Goal: Transaction & Acquisition: Purchase product/service

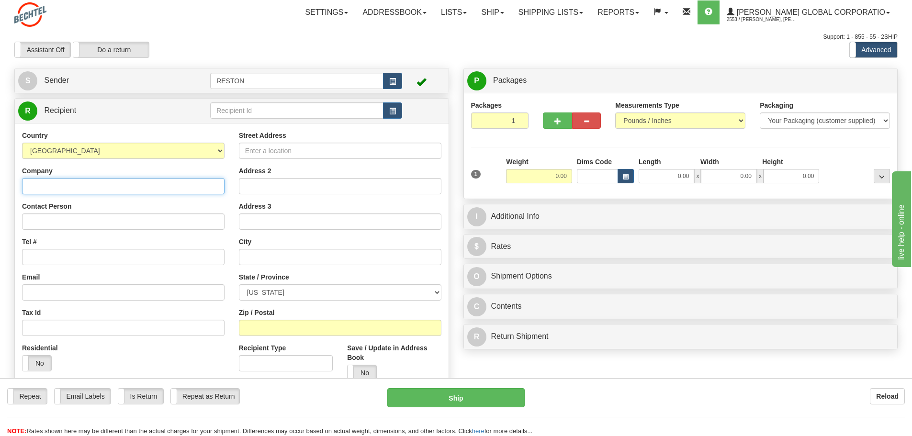
click at [106, 185] on input "Company" at bounding box center [123, 186] width 202 height 16
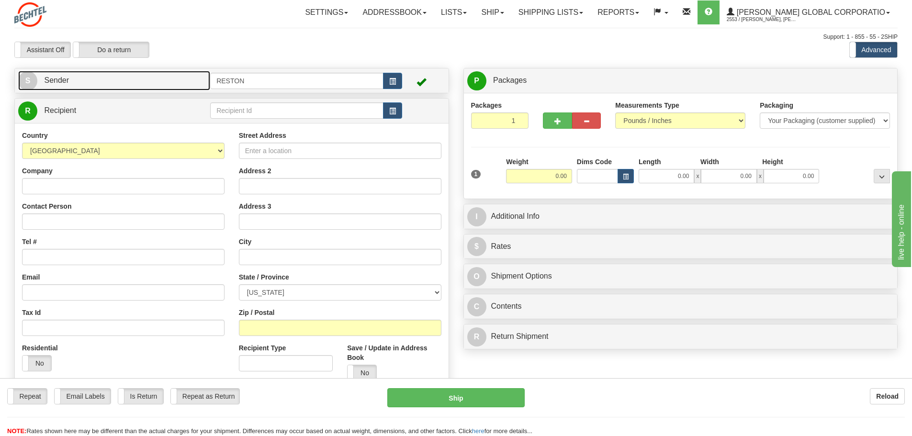
click at [138, 73] on link "S Sender" at bounding box center [114, 81] width 192 height 20
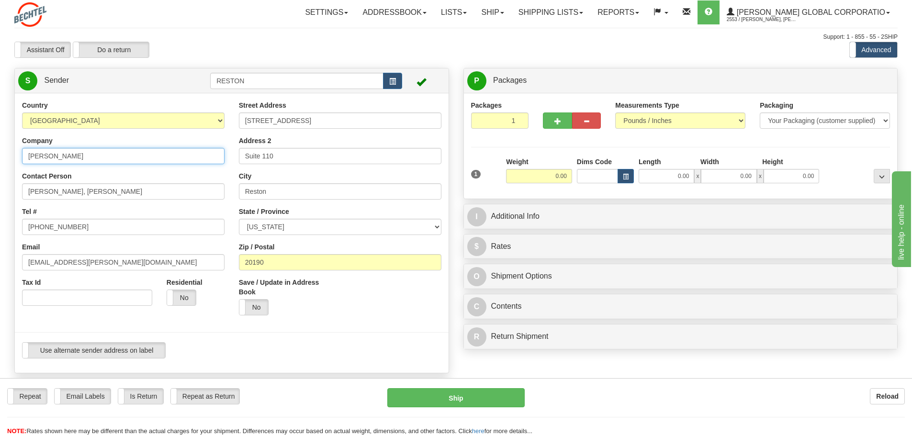
click at [128, 159] on input "Bechtel" at bounding box center [123, 156] width 202 height 16
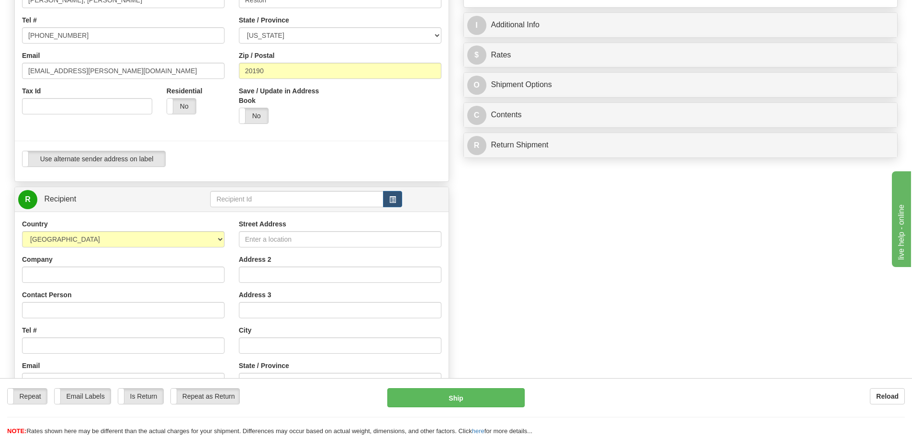
scroll to position [239, 0]
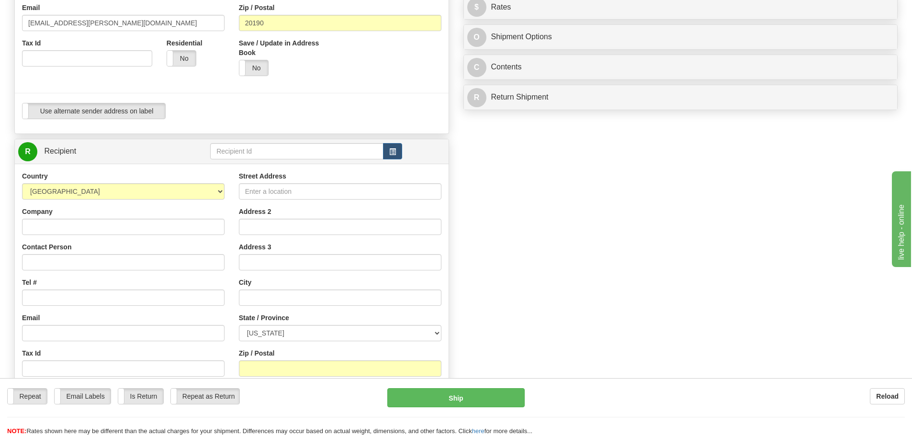
type input "Bechtel c/o Reston Reprographics"
click at [117, 229] on input "Company" at bounding box center [123, 227] width 202 height 16
type input "Homewood Suites [GEOGRAPHIC_DATA]"
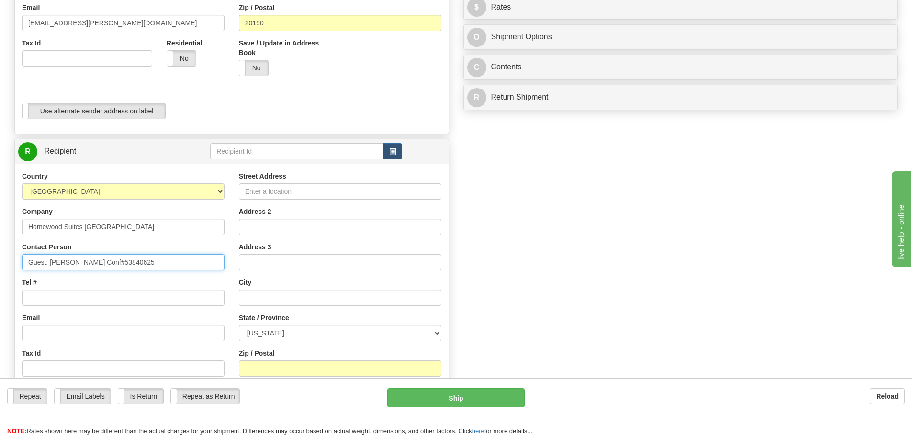
type input "Guest: Jeff Brightman Conf#53840625"
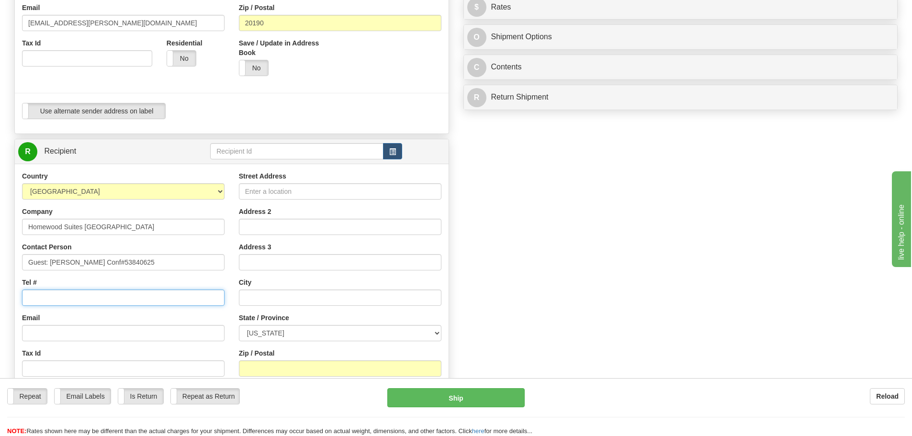
click at [72, 298] on input "Tel #" at bounding box center [123, 298] width 202 height 16
type input "2403440359"
click at [62, 338] on input "Email" at bounding box center [123, 333] width 202 height 16
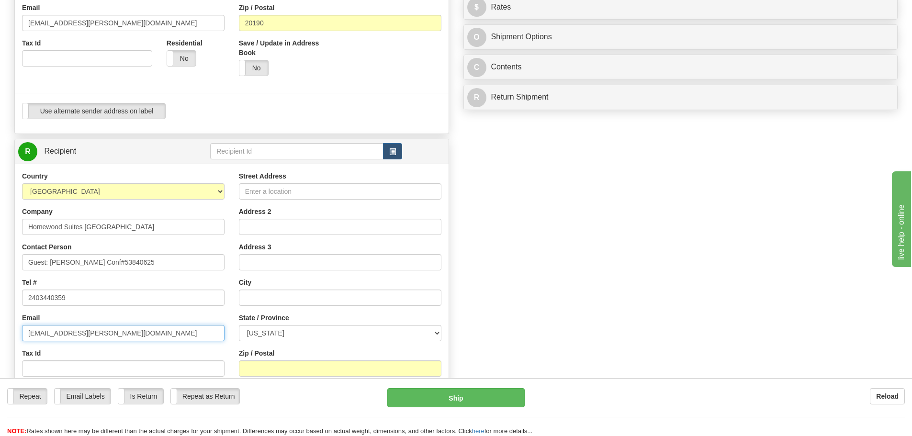
type input "[EMAIL_ADDRESS][PERSON_NAME][DOMAIN_NAME]"
click at [309, 191] on input "Street Address" at bounding box center [340, 191] width 202 height 16
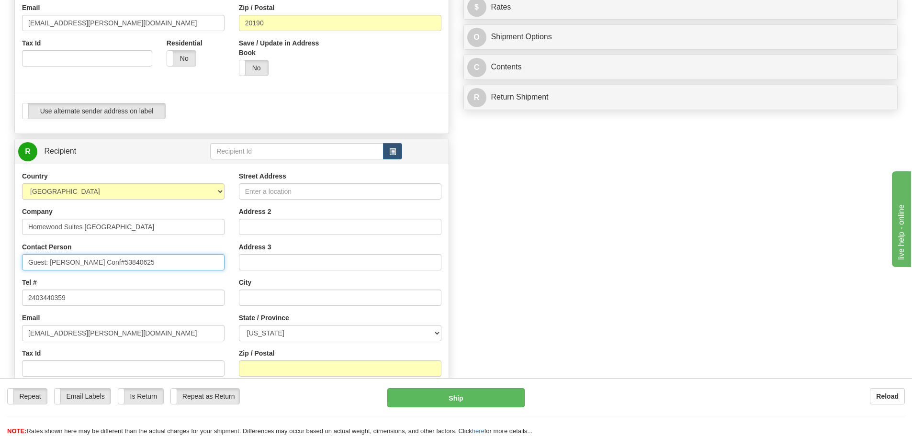
drag, startPoint x: 92, startPoint y: 260, endPoint x: 105, endPoint y: 256, distance: 14.2
click at [92, 260] on input "Guest: Jeff Brightman Conf#53840625" at bounding box center [123, 262] width 202 height 16
type input "Guest: [PERSON_NAME], Conf#53840625"
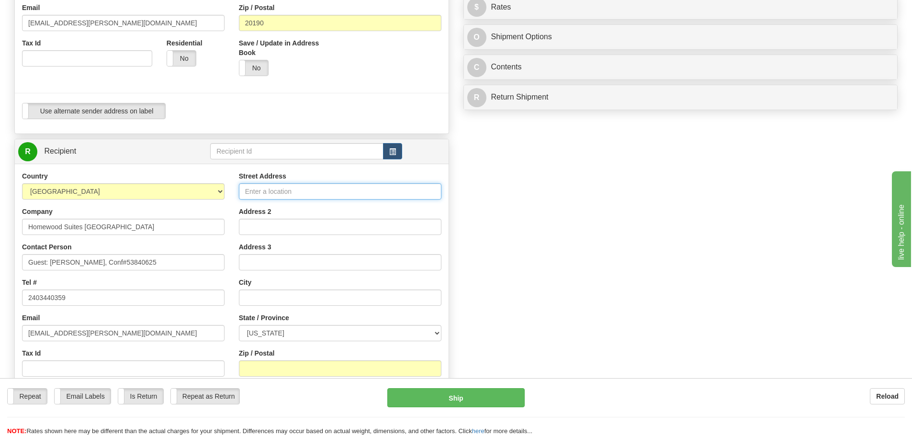
click at [264, 191] on input "Street Address" at bounding box center [340, 191] width 202 height 16
type input "[STREET_ADDRESS][US_STATE]"
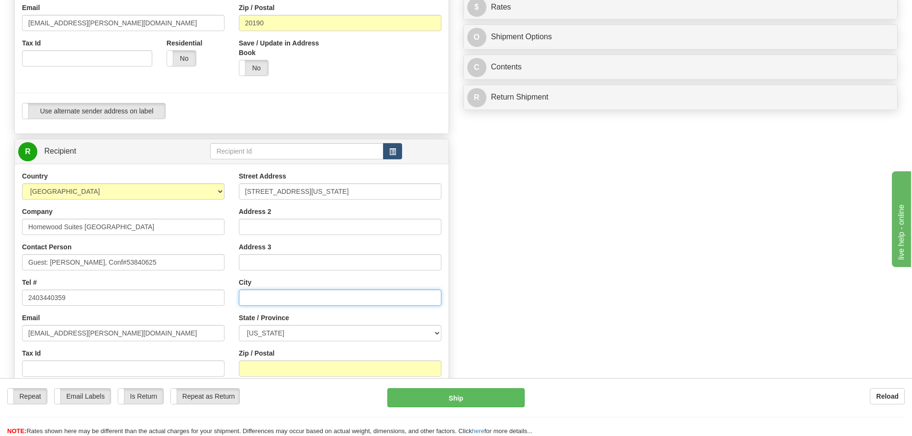
click at [255, 303] on input "text" at bounding box center [340, 298] width 202 height 16
type input "[GEOGRAPHIC_DATA]"
select select "IN"
click at [281, 363] on input "Zip / Postal" at bounding box center [340, 368] width 202 height 16
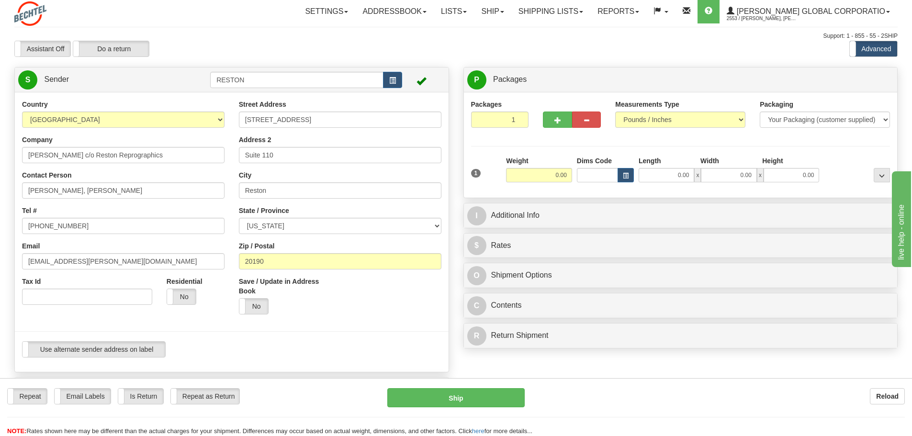
scroll to position [0, 0]
type input "46202"
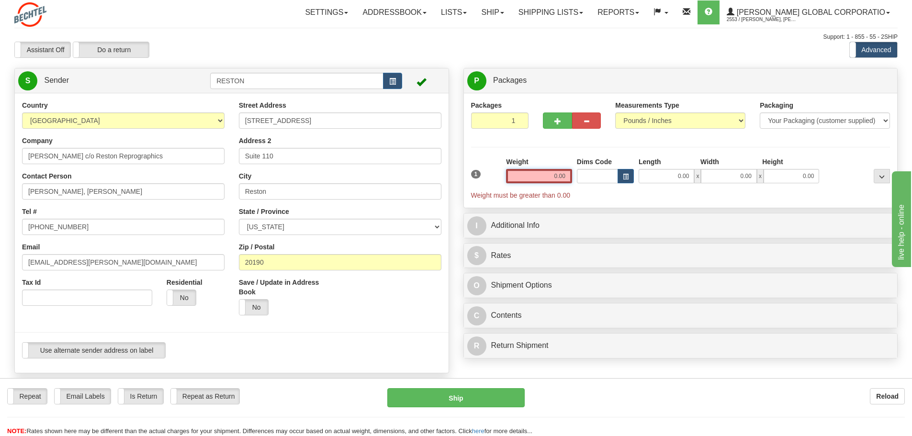
click at [558, 176] on input "0.00" at bounding box center [539, 176] width 66 height 14
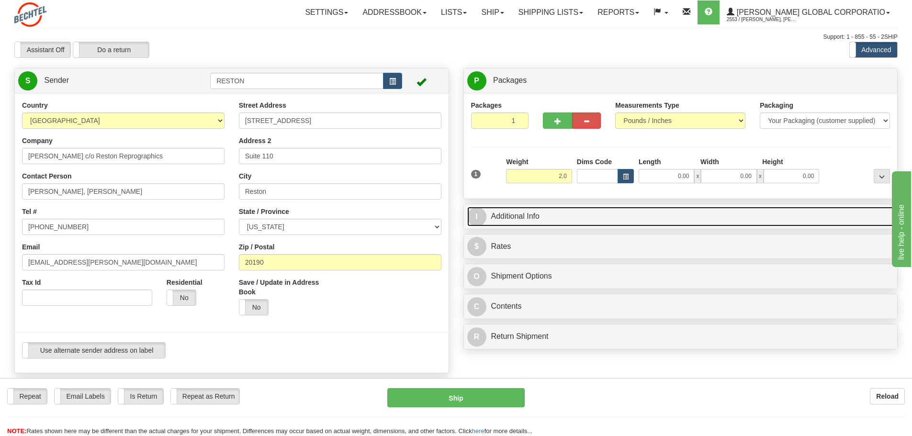
type input "2.00"
click at [609, 210] on link "I Additional Info" at bounding box center [680, 217] width 427 height 20
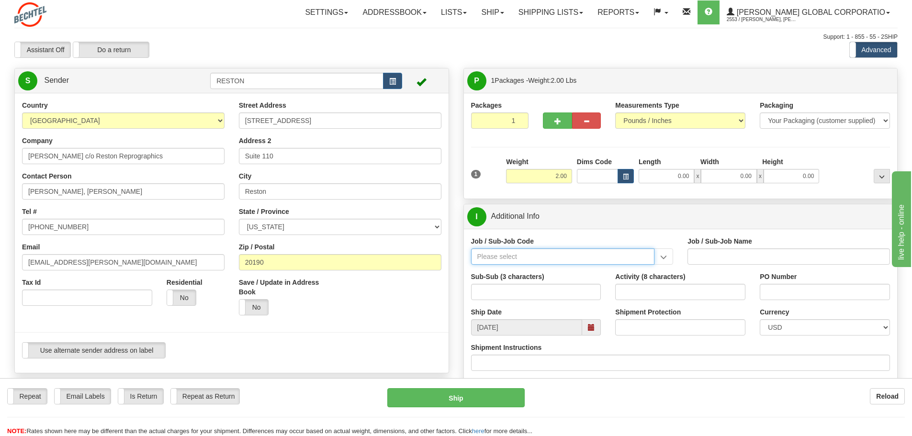
click at [551, 253] on input "Job / Sub-Job Code" at bounding box center [563, 256] width 184 height 16
type input "26793-001"
click at [558, 269] on div "26793-001" at bounding box center [560, 271] width 174 height 11
type input "SOFTBANK PROJECT INITIALIZATION - RFS01 INITIAL B"
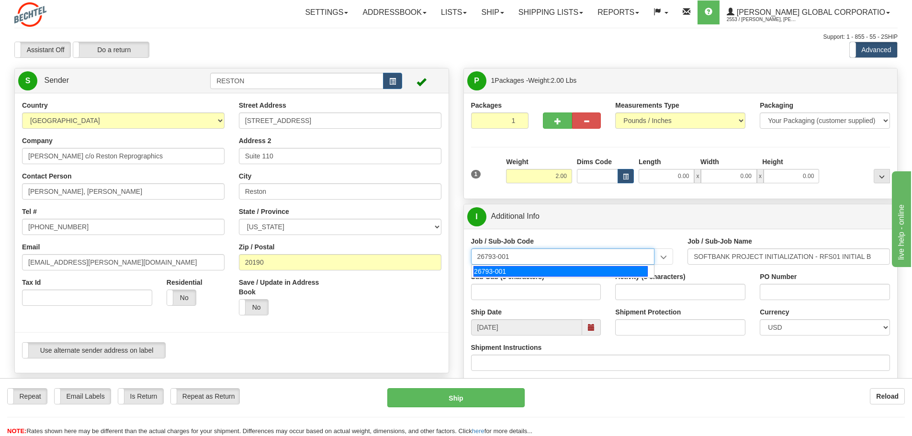
type input "26793-001"
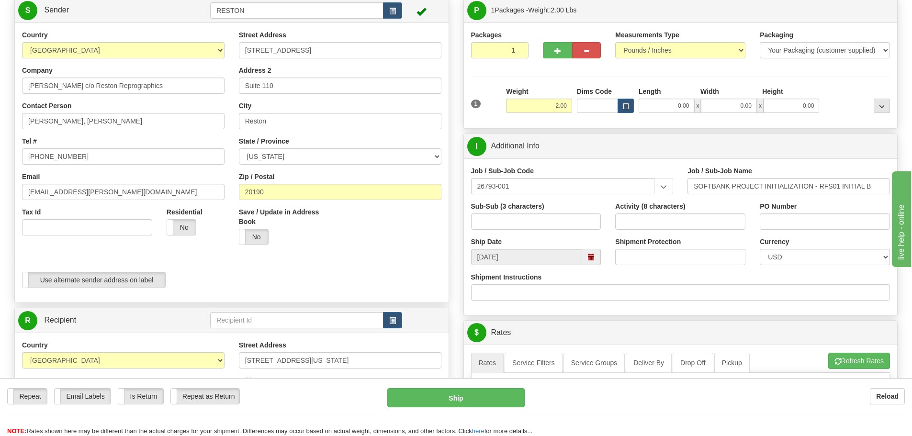
scroll to position [96, 0]
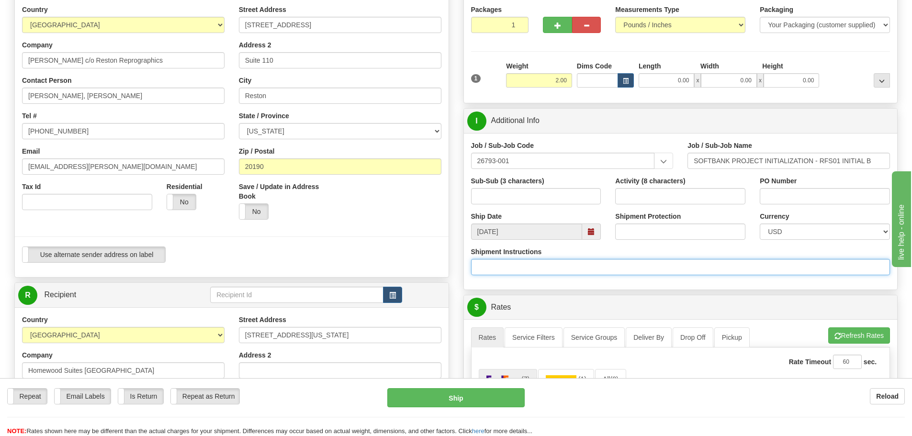
click at [565, 266] on input "Shipment Instructions" at bounding box center [680, 267] width 419 height 16
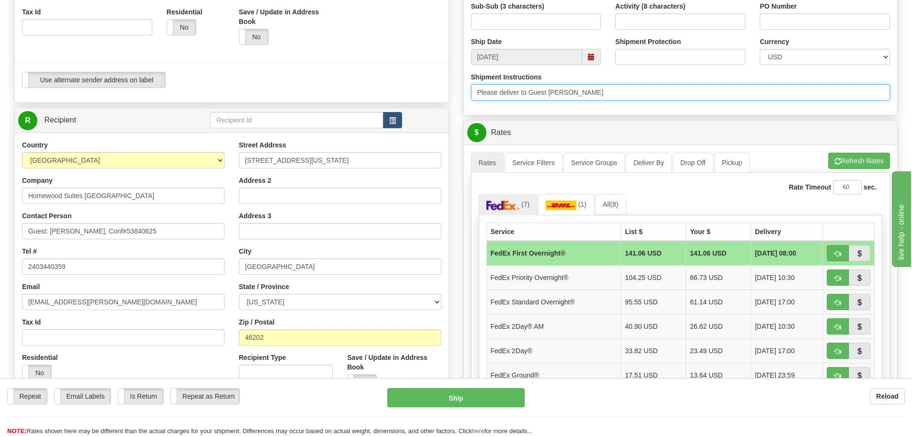
scroll to position [287, 0]
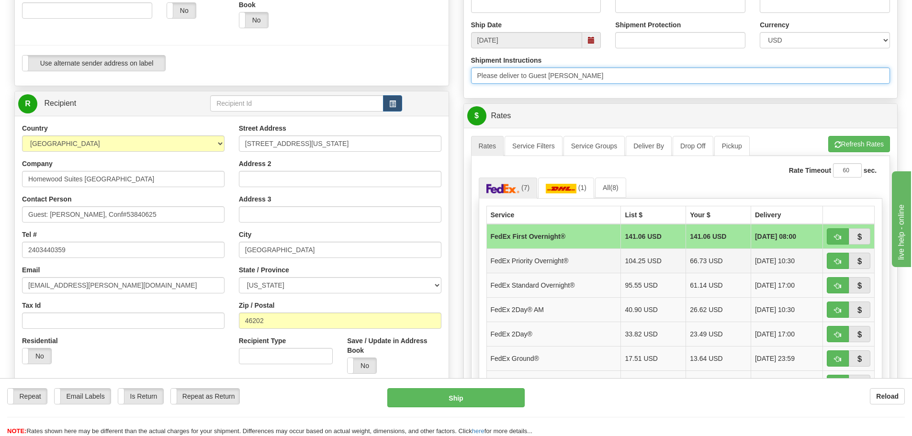
type input "Please deliver to Guest Jeff Brightman"
click at [661, 260] on td "104.25 USD" at bounding box center [653, 260] width 65 height 24
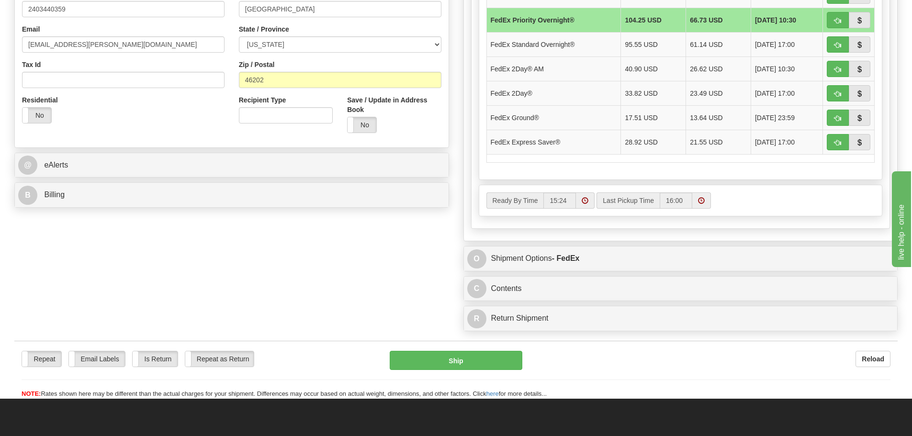
scroll to position [574, 0]
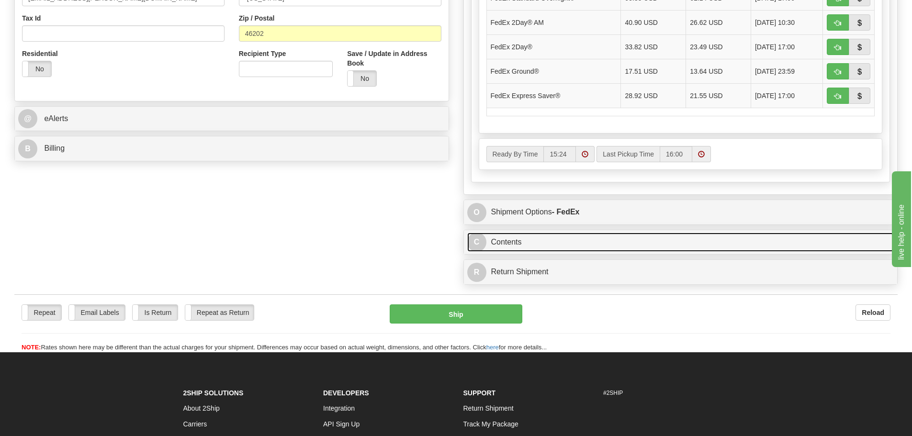
click at [544, 247] on link "C Contents" at bounding box center [680, 243] width 427 height 20
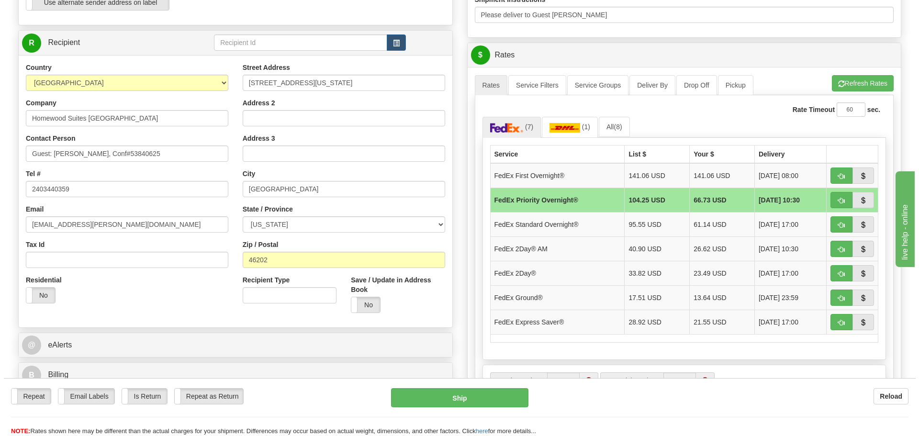
scroll to position [325, 0]
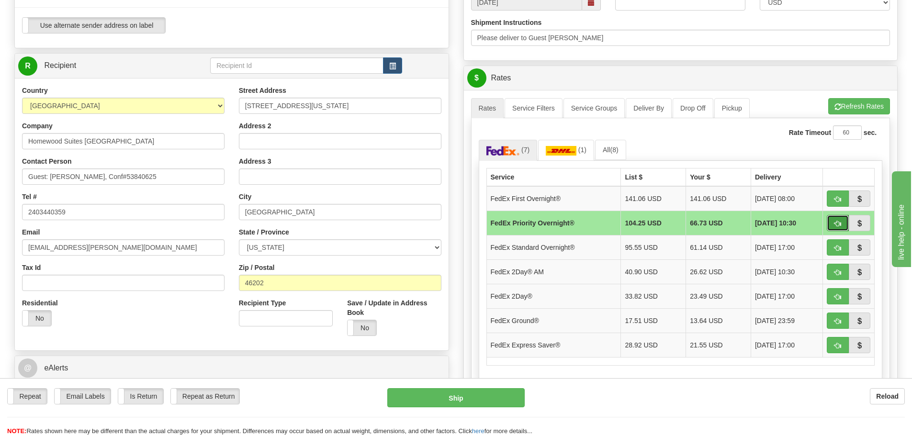
click at [841, 225] on span "button" at bounding box center [837, 224] width 7 height 6
type input "01"
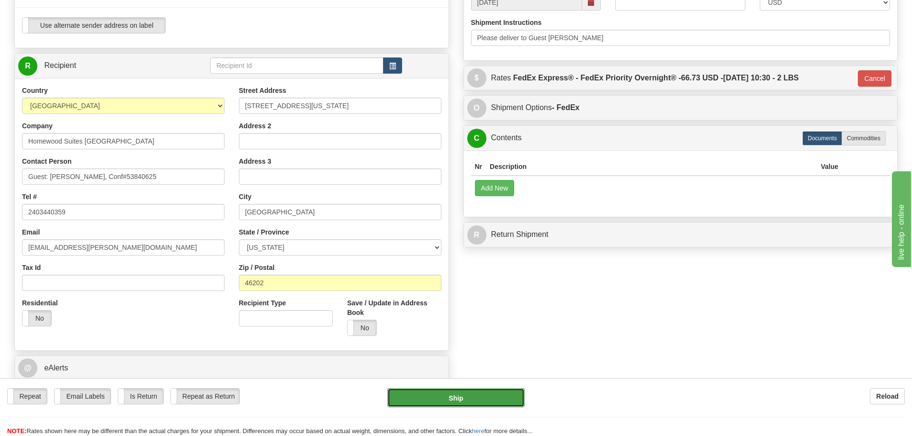
click at [459, 401] on button "Ship" at bounding box center [455, 397] width 137 height 19
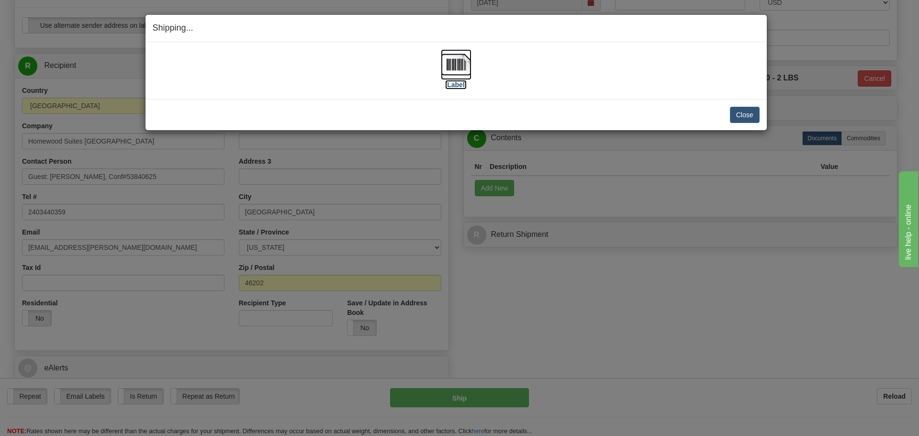
click at [461, 86] on label "[Label]" at bounding box center [456, 85] width 22 height 10
click at [751, 113] on button "Close" at bounding box center [745, 115] width 30 height 16
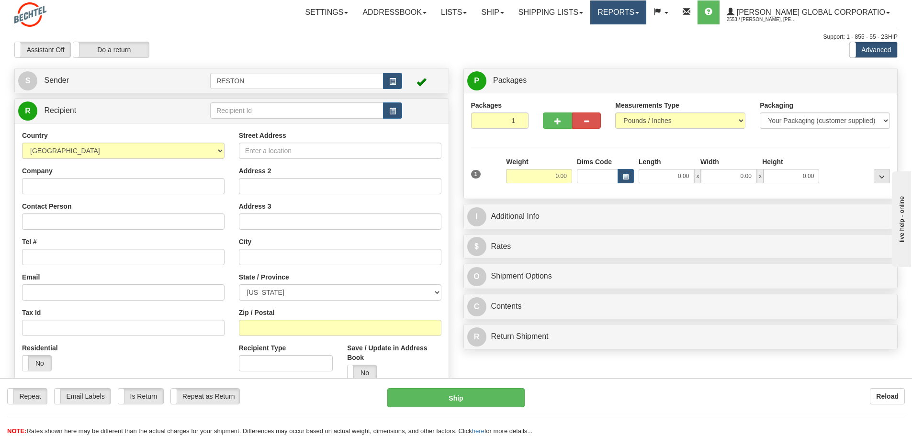
click at [642, 17] on link "Reports" at bounding box center [618, 12] width 56 height 24
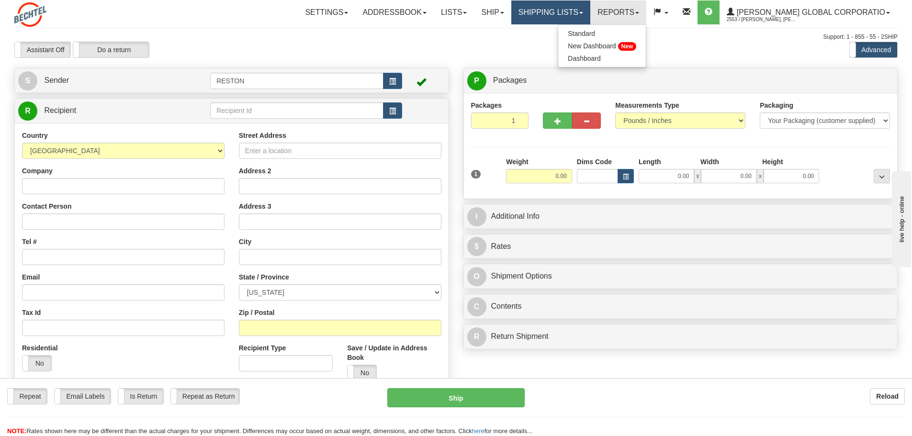
click at [576, 12] on link "Shipping lists" at bounding box center [550, 12] width 79 height 24
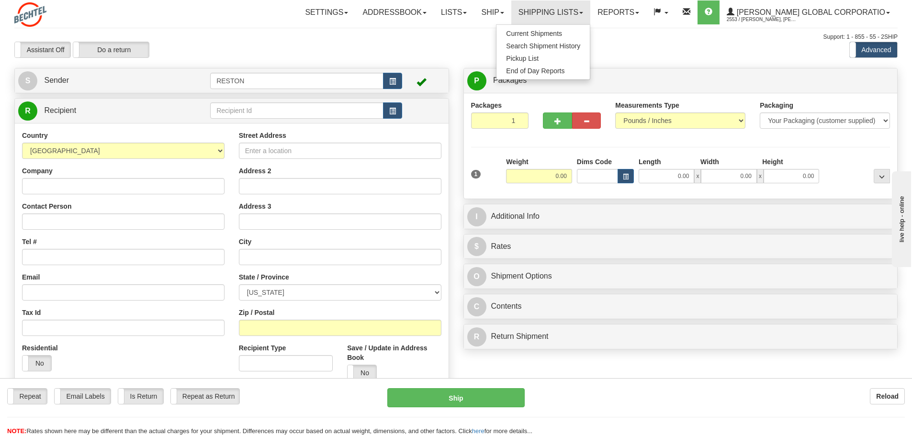
click at [573, 27] on ul "Current Shipments Search Shipment History Pickup List End of Day Reports" at bounding box center [543, 52] width 94 height 56
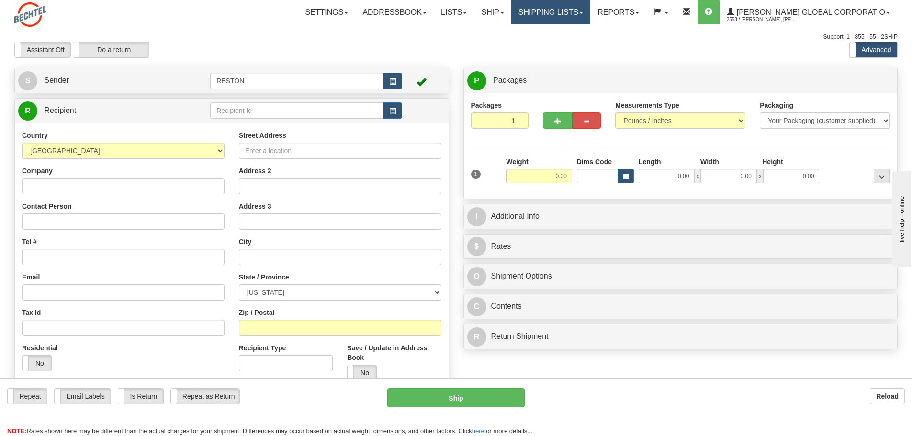
click at [578, 12] on link "Shipping lists" at bounding box center [550, 12] width 79 height 24
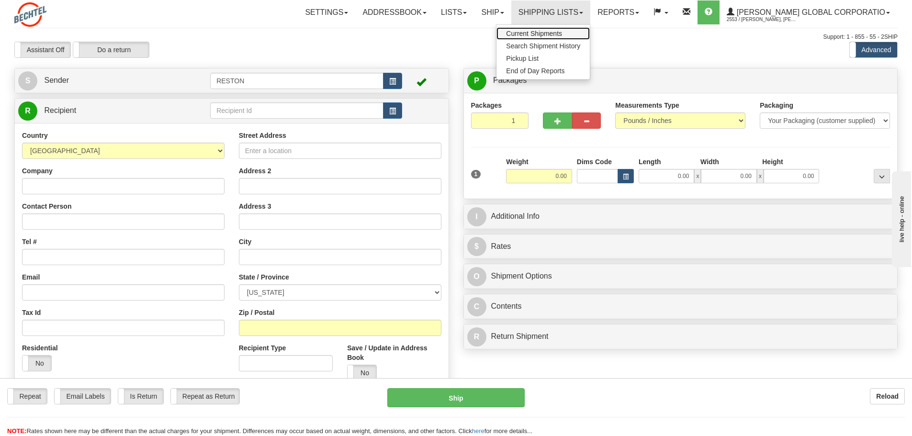
click at [562, 37] on span "Current Shipments" at bounding box center [534, 34] width 56 height 8
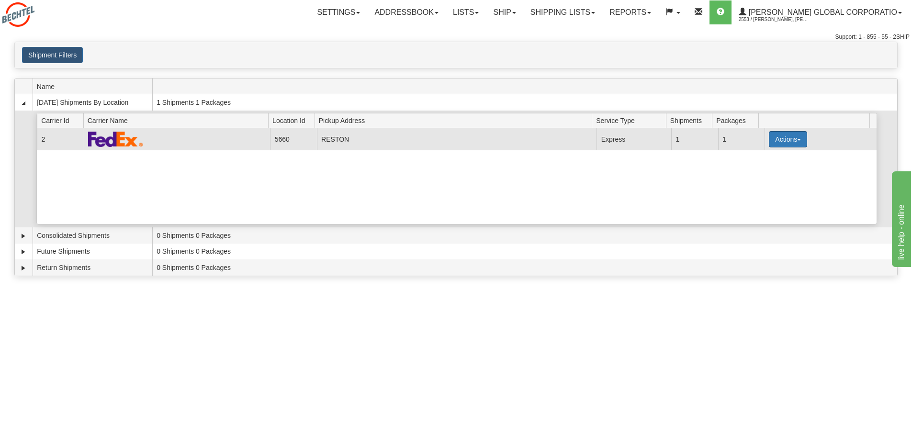
click at [789, 135] on button "Actions" at bounding box center [788, 139] width 38 height 16
click at [763, 156] on span "Details" at bounding box center [753, 157] width 26 height 7
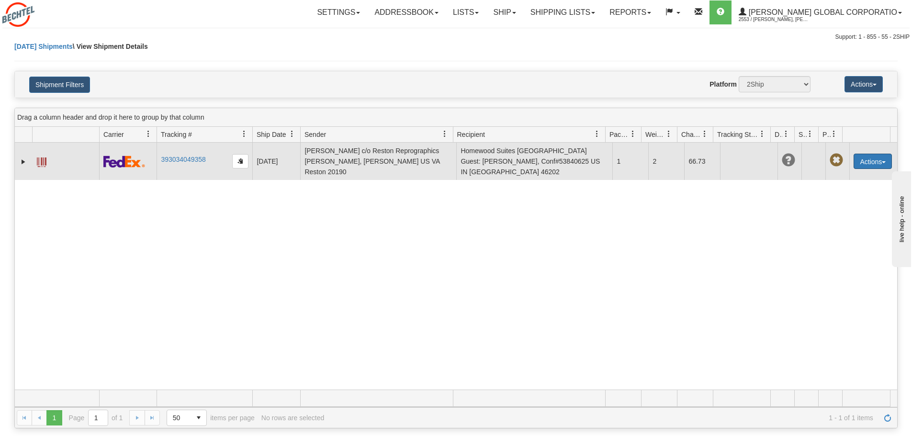
click at [864, 163] on button "Actions" at bounding box center [872, 161] width 38 height 15
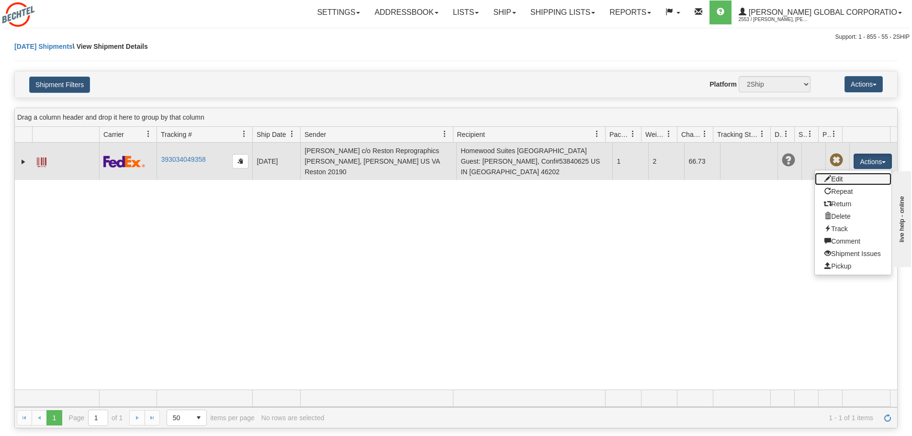
click at [825, 180] on link "Edit" at bounding box center [853, 179] width 77 height 12
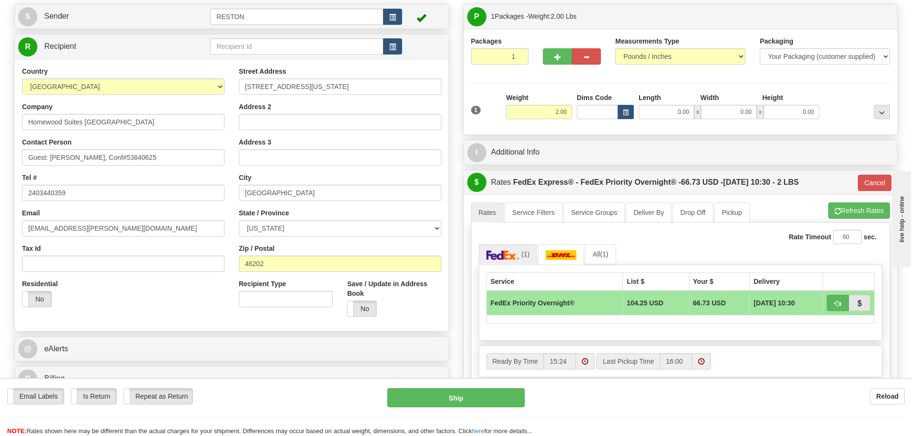
scroll to position [48, 0]
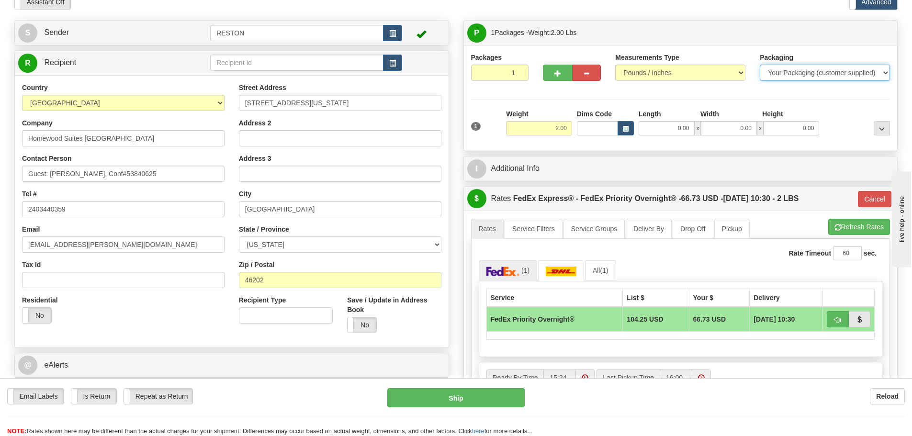
click at [864, 76] on select "Your Packaging (customer supplied) Envelope (carrier supplied) Pack (carrier su…" at bounding box center [825, 73] width 130 height 16
select select "3"
click at [760, 65] on select "Your Packaging (customer supplied) Envelope (carrier supplied) Pack (carrier su…" at bounding box center [825, 73] width 130 height 16
type input "01"
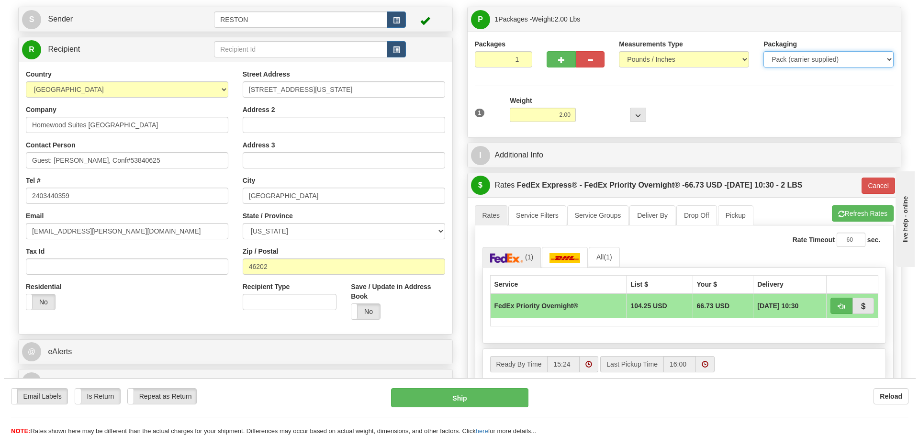
scroll to position [191, 0]
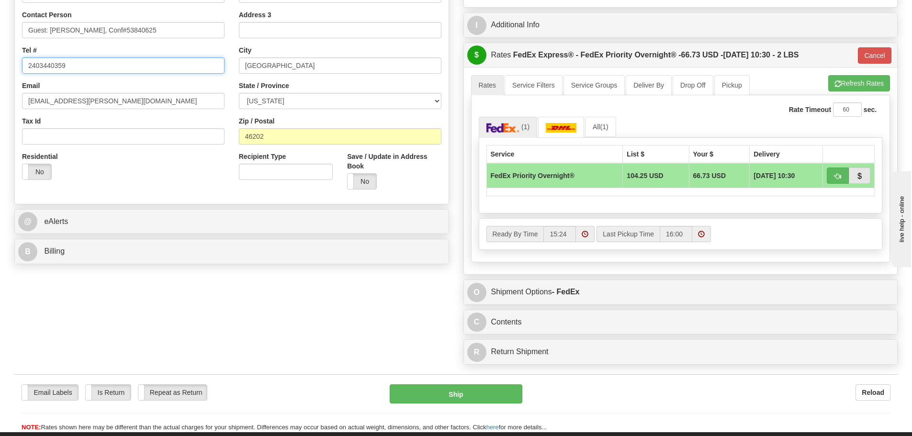
click at [41, 62] on input "2403440359" at bounding box center [123, 65] width 202 height 16
click at [54, 67] on input "240-3440359" at bounding box center [123, 65] width 202 height 16
click at [135, 63] on input "[PHONE_NUMBER]" at bounding box center [123, 65] width 202 height 16
click at [99, 68] on input "[PHONE_NUMBER] or" at bounding box center [123, 65] width 202 height 16
type input "[PHONE_NUMBER]"
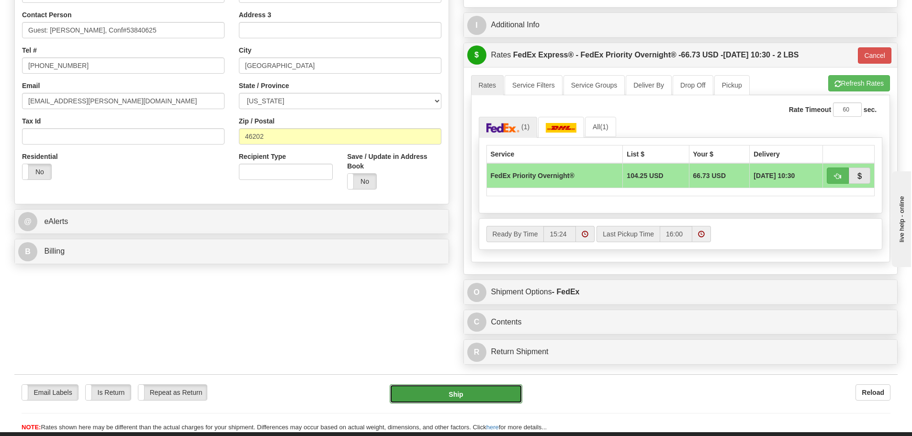
click at [443, 396] on button "Ship" at bounding box center [456, 393] width 133 height 19
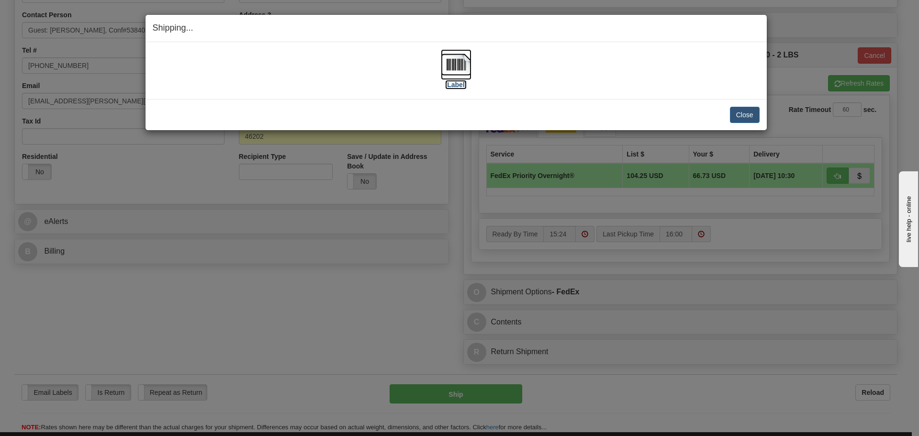
click at [459, 63] on img at bounding box center [456, 64] width 31 height 31
